Goal: Information Seeking & Learning: Learn about a topic

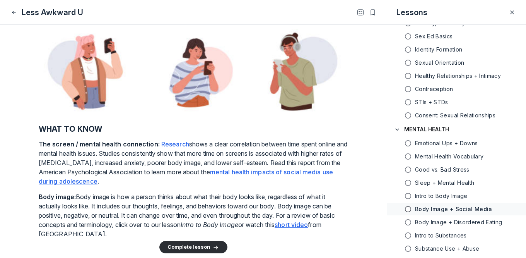
scroll to position [241, 0]
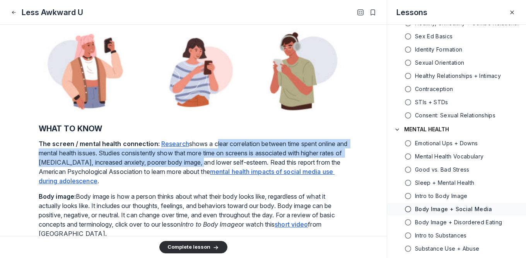
drag, startPoint x: 213, startPoint y: 154, endPoint x: 222, endPoint y: 172, distance: 20.2
click at [222, 172] on p "The screen / mental health connection: Research shows a clear correlation betwe…" at bounding box center [193, 162] width 309 height 46
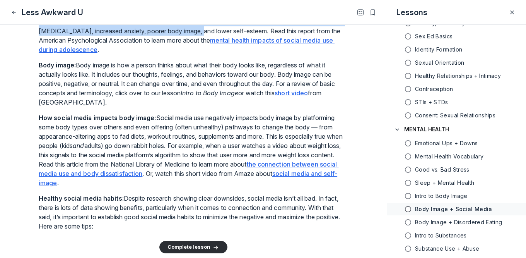
scroll to position [393, 0]
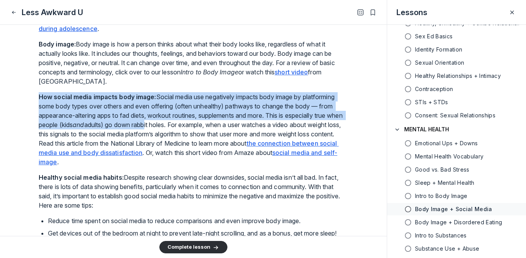
drag, startPoint x: 144, startPoint y: 97, endPoint x: 166, endPoint y: 136, distance: 45.4
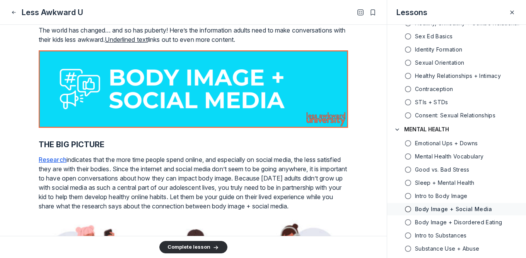
scroll to position [51, 0]
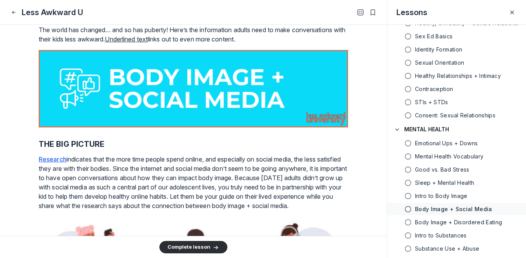
click at [53, 159] on u "Research" at bounding box center [53, 159] width 28 height 8
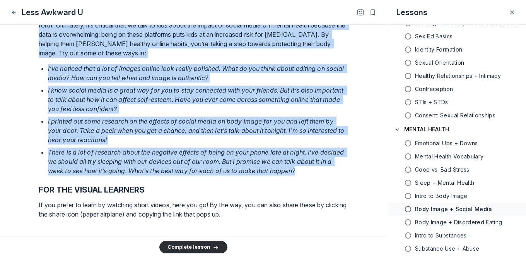
scroll to position [1066, 0]
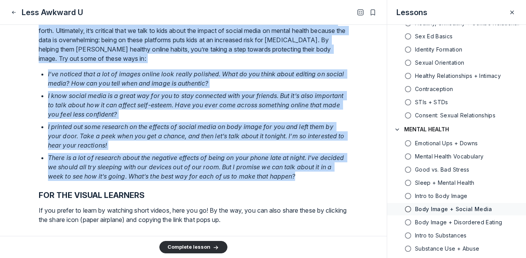
drag, startPoint x: 314, startPoint y: 172, endPoint x: 39, endPoint y: 29, distance: 309.6
copy div "Loremipsumdol sita con adipiscin eli sed doeiusmod te incidi utlab etdolo magna…"
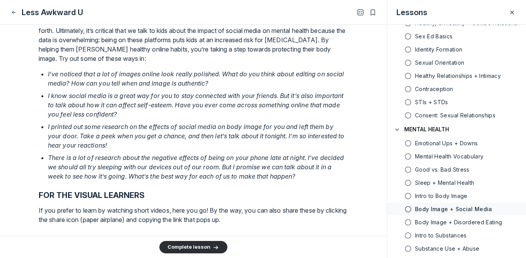
click at [291, 118] on em "I know social media is a great way for you to stay connected with your friends.…" at bounding box center [196, 105] width 297 height 26
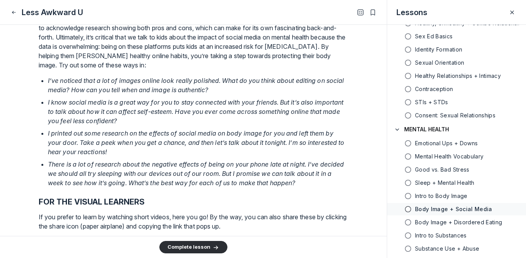
scroll to position [1057, 0]
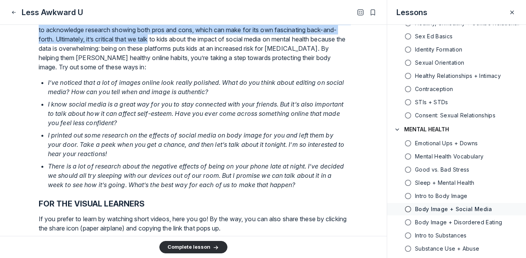
drag, startPoint x: 100, startPoint y: 40, endPoint x: 168, endPoint y: 66, distance: 72.8
click at [168, 66] on p "Acknowledging both the positives and the negatives of social media builds credi…" at bounding box center [193, 39] width 309 height 65
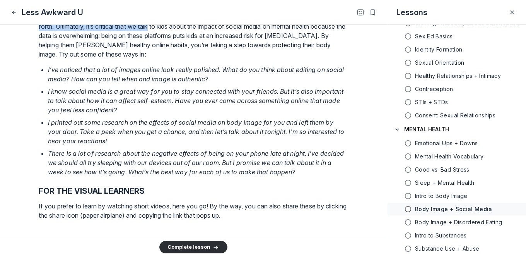
scroll to position [1070, 0]
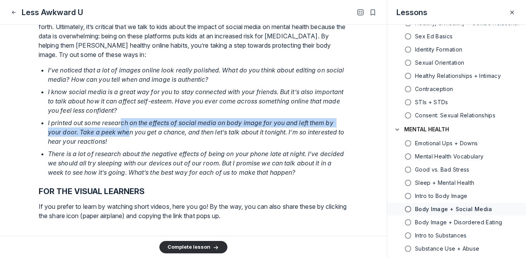
drag, startPoint x: 120, startPoint y: 147, endPoint x: 131, endPoint y: 163, distance: 19.5
click at [131, 145] on em "I printed out some research on the effects of social media on body image for yo…" at bounding box center [197, 132] width 298 height 26
